Goal: Information Seeking & Learning: Learn about a topic

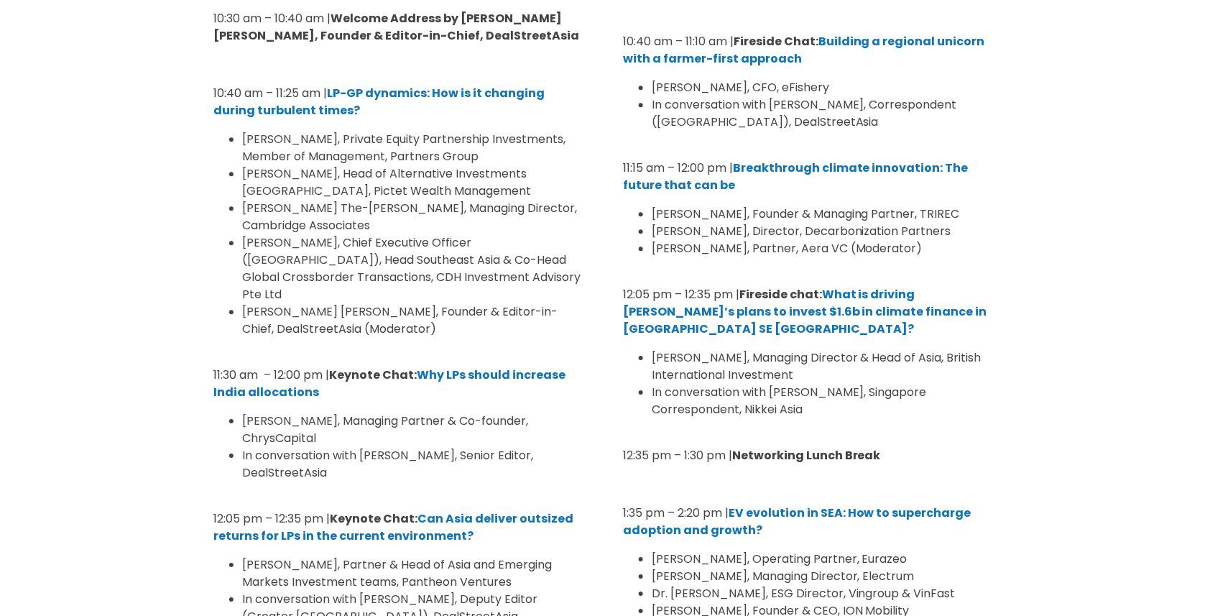
scroll to position [2882, 0]
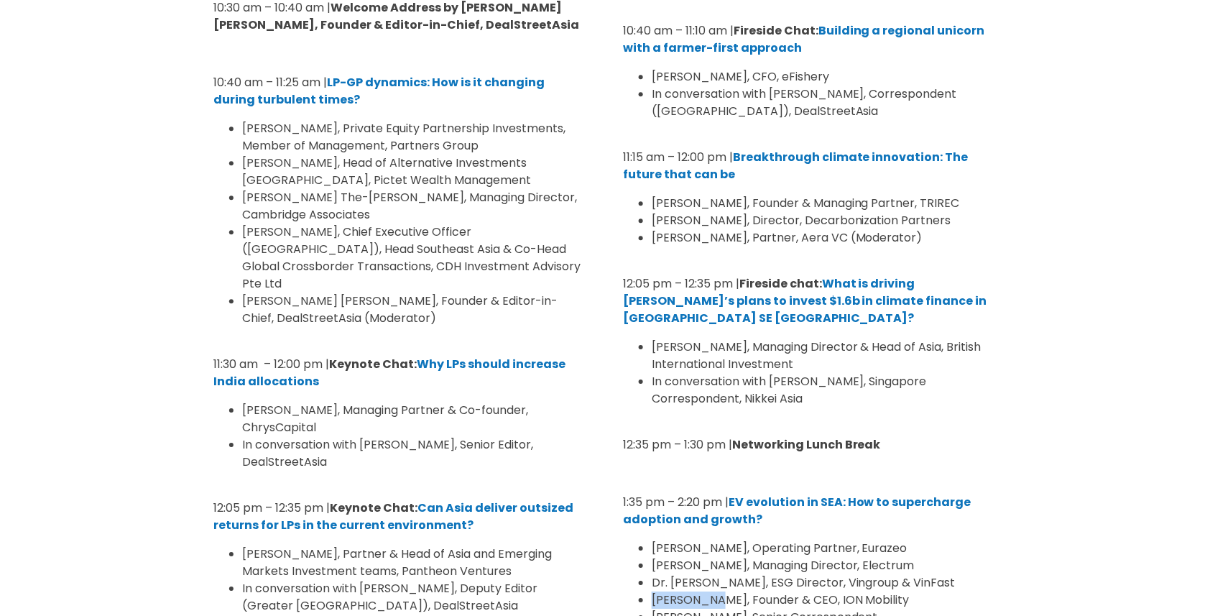
drag, startPoint x: 653, startPoint y: 376, endPoint x: 726, endPoint y: 379, distance: 72.6
click at [726, 591] on span "[PERSON_NAME], Founder & CEO, ION Mobility" at bounding box center [781, 599] width 258 height 17
copy span "[PERSON_NAME]"
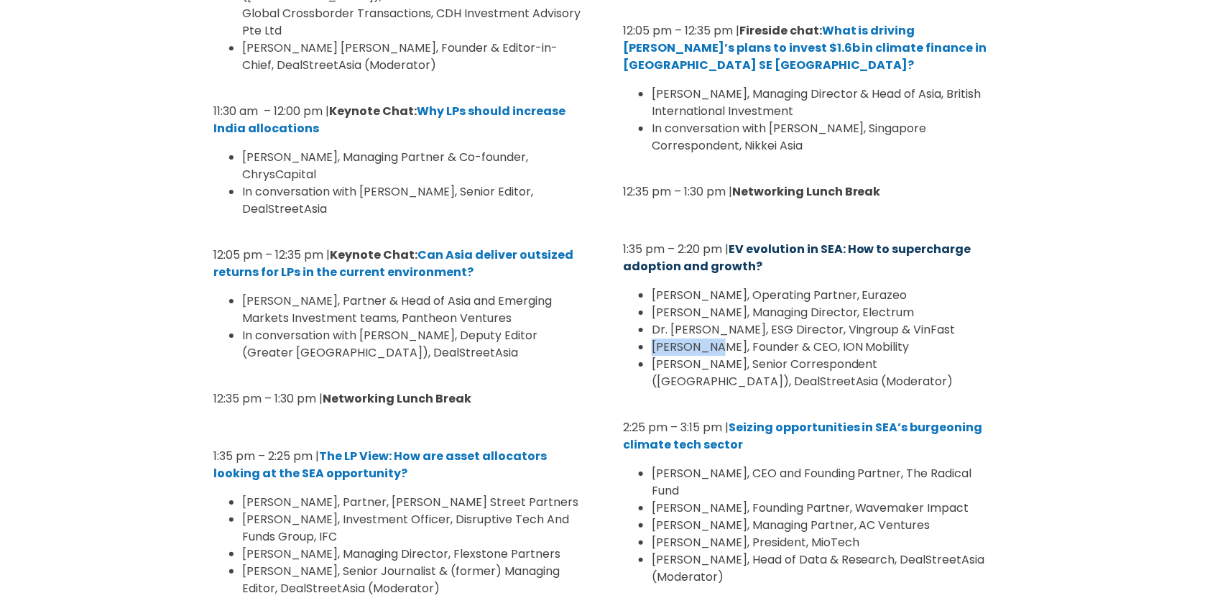
scroll to position [3135, 0]
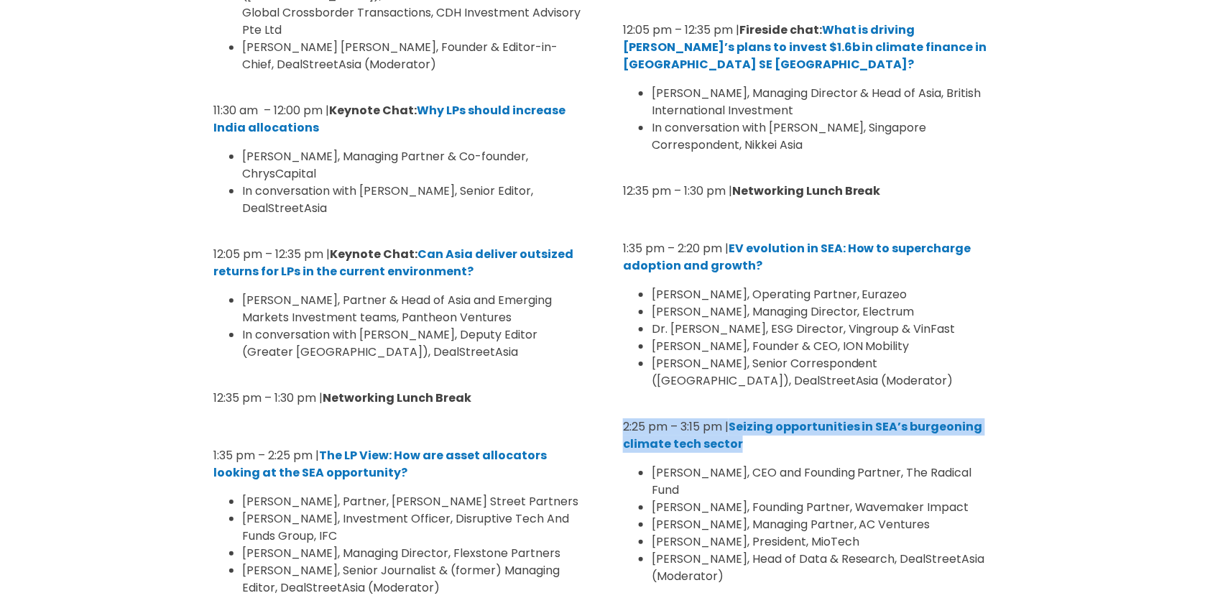
drag, startPoint x: 621, startPoint y: 205, endPoint x: 767, endPoint y: 214, distance: 146.2
click at [767, 214] on div "Location: Cresent Ballroom 10:30 am – 10:40 am | Welcome Address by [PERSON_NAM…" at bounding box center [809, 344] width 395 height 1436
drag, startPoint x: 623, startPoint y: 199, endPoint x: 772, endPoint y: 214, distance: 150.2
click at [772, 418] on p "2:25 pm – 3:15 pm | Seizing opportunities in SEA’s burgeoning climate tech sect…" at bounding box center [810, 435] width 374 height 34
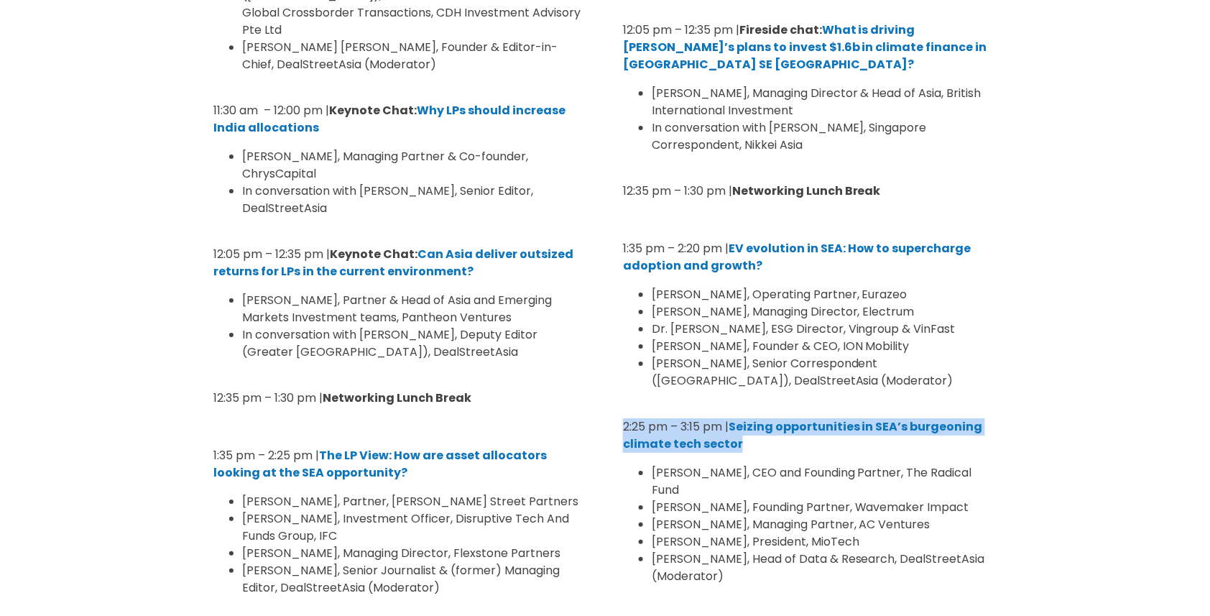
copy p "2:25 pm – 3:15 pm | Seizing opportunities in SEA’s burgeoning climate tech sect…"
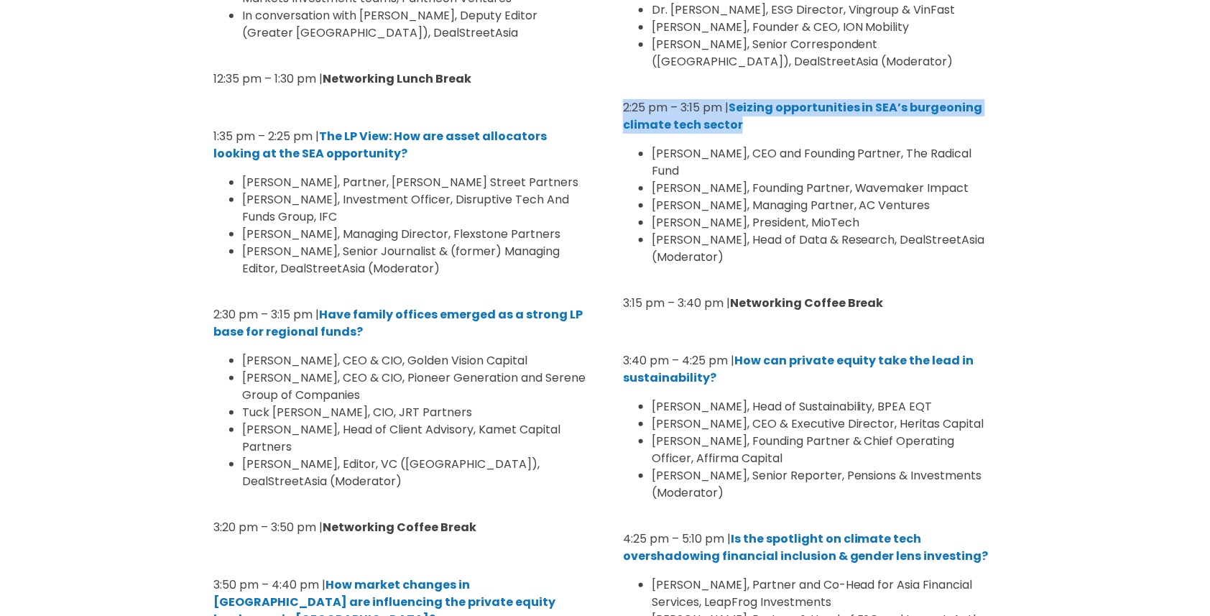
scroll to position [3508, 0]
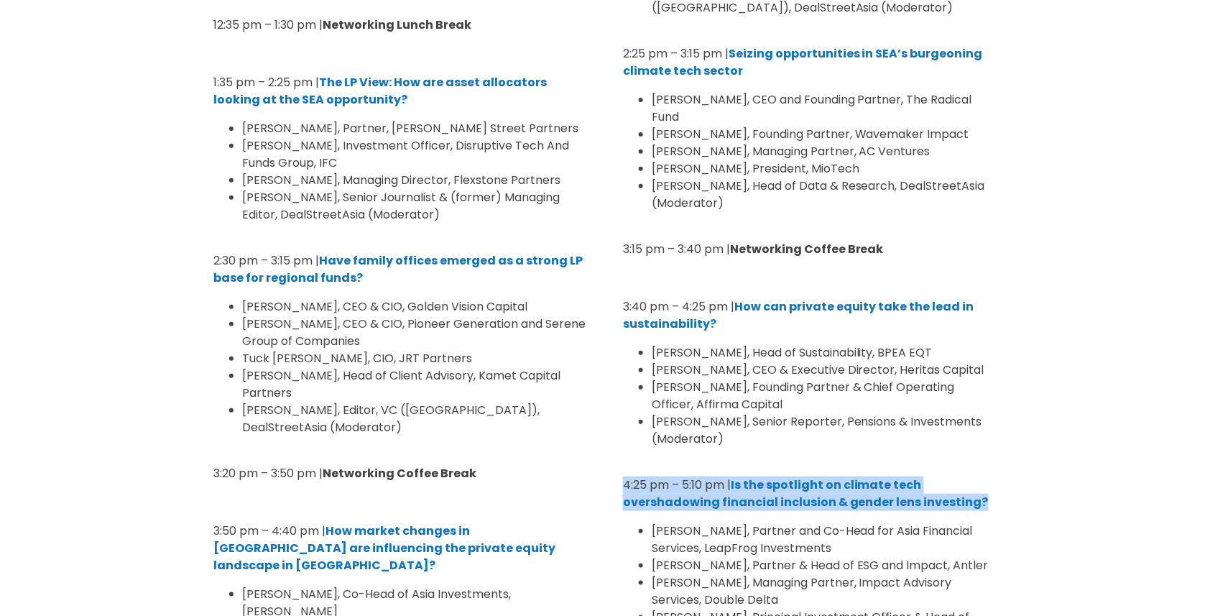
drag, startPoint x: 619, startPoint y: 239, endPoint x: 986, endPoint y: 258, distance: 366.9
copy p "4:25 pm – 5:10 pm | Is the spotlight on climate tech overshadowing financial in…"
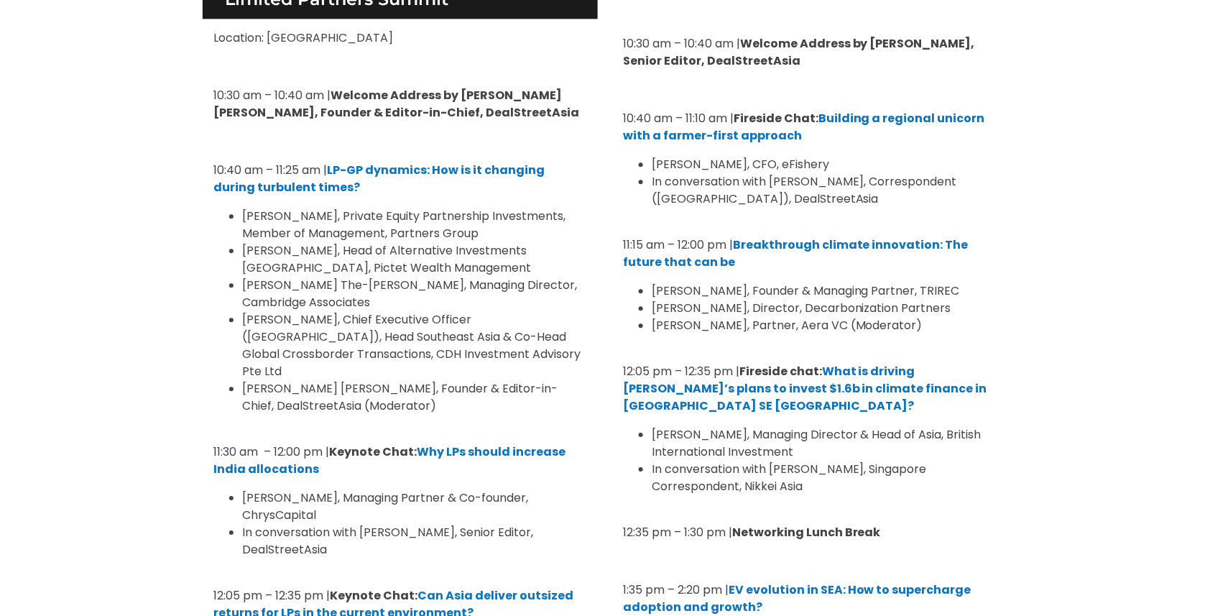
scroll to position [2786, 0]
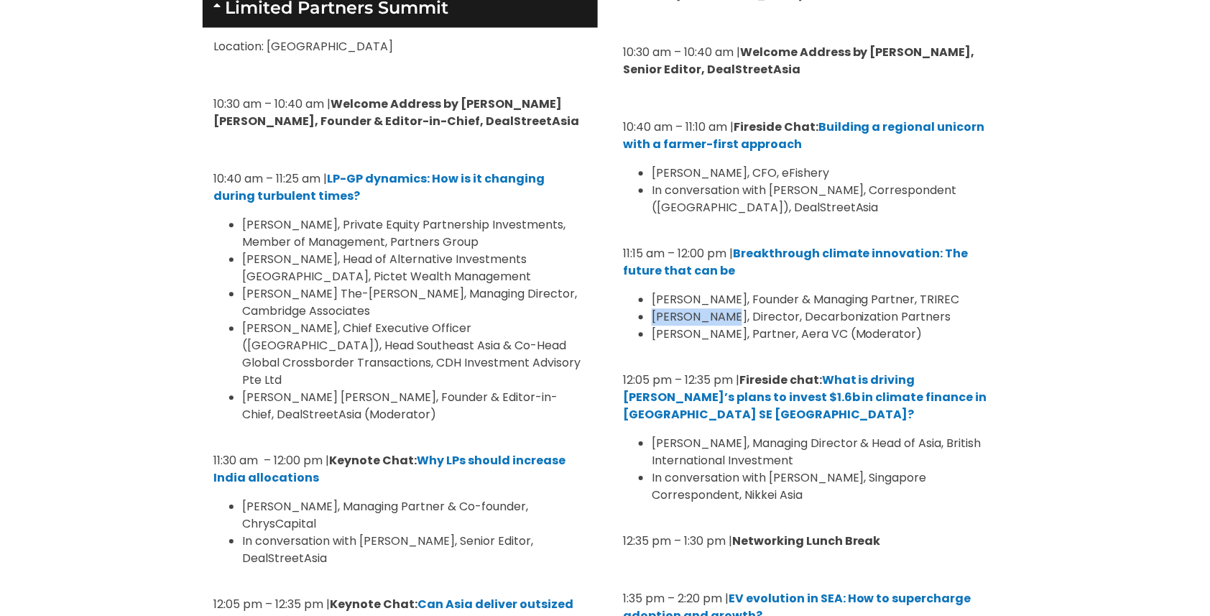
drag, startPoint x: 654, startPoint y: 120, endPoint x: 719, endPoint y: 121, distance: 65.4
click at [719, 308] on span "[PERSON_NAME], Director, Decarbonization Partners" at bounding box center [802, 316] width 300 height 17
copy span "[PERSON_NAME]"
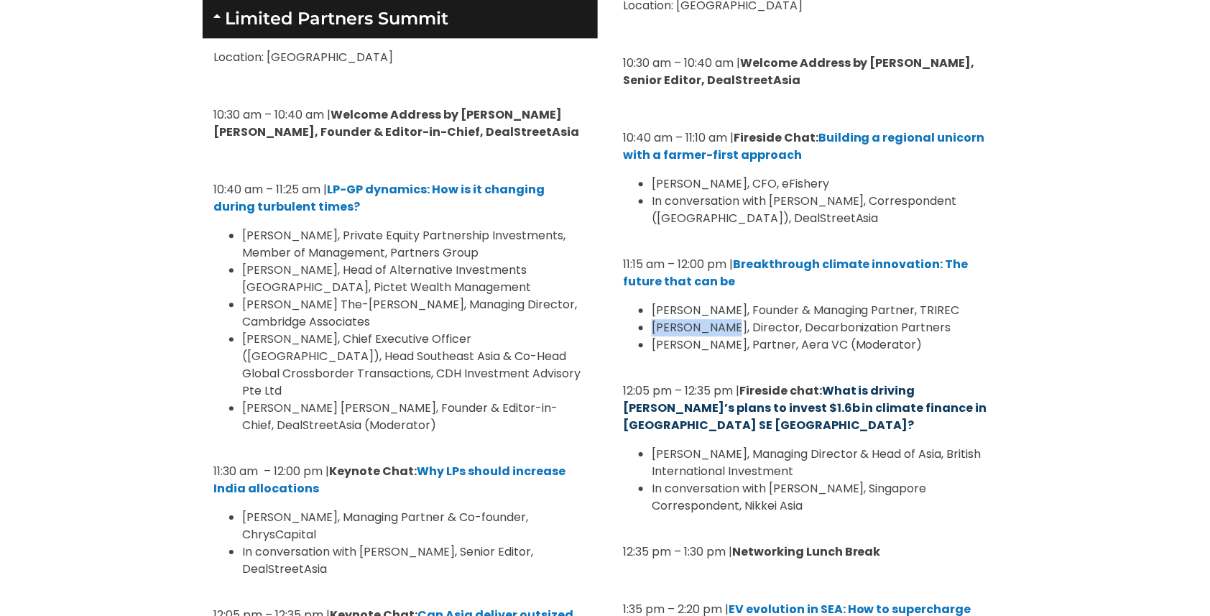
scroll to position [2770, 0]
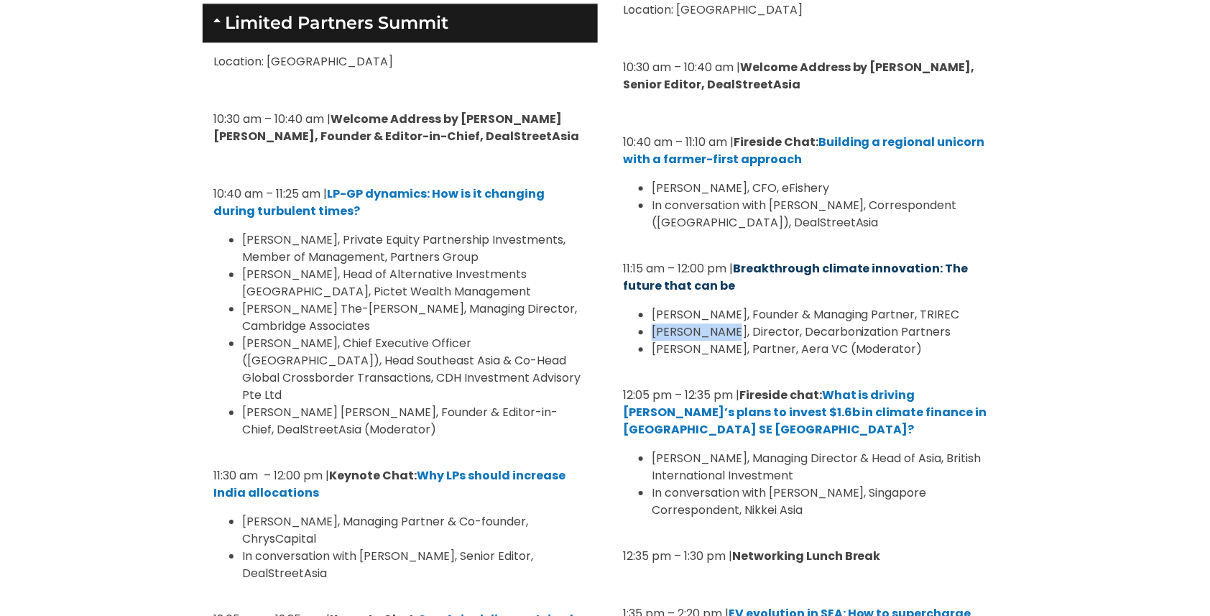
click at [745, 260] on b "Breakthrough climate innovation: The future that can be" at bounding box center [796, 277] width 346 height 34
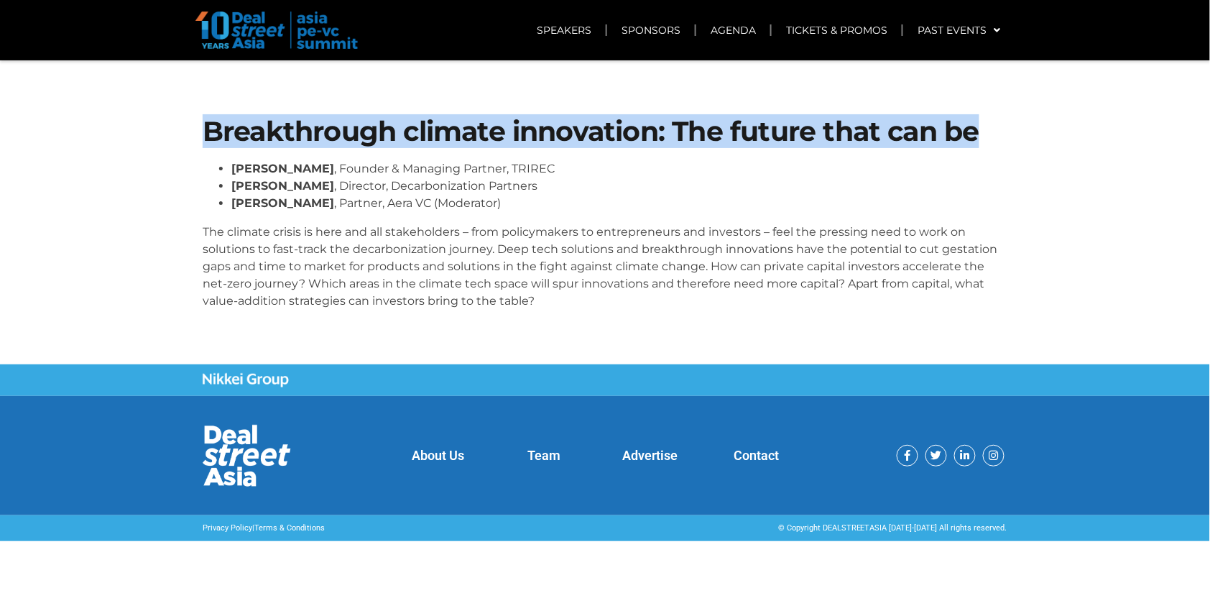
drag, startPoint x: 204, startPoint y: 126, endPoint x: 1020, endPoint y: 141, distance: 815.6
click at [1020, 141] on section "Breakthrough climate innovation: The future that can be Melvyn Yeo , Founder & …" at bounding box center [605, 219] width 1210 height 289
copy h1 "Breakthrough climate innovation: The future that can be"
